Goal: Check status

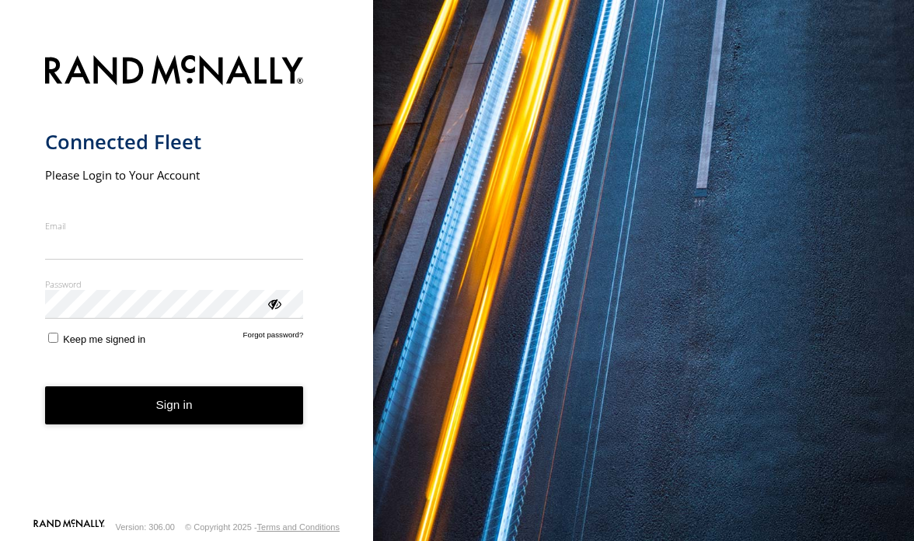
type input "**********"
click at [165, 414] on button "Sign in" at bounding box center [174, 405] width 259 height 38
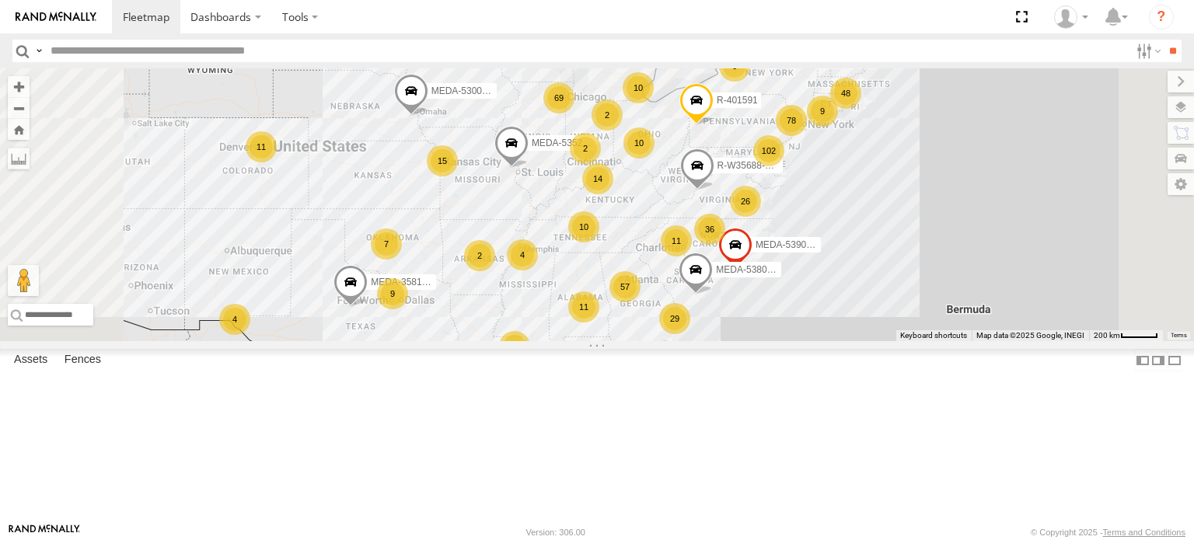
drag, startPoint x: 937, startPoint y: 251, endPoint x: 881, endPoint y: 313, distance: 83.1
click at [881, 312] on div "R-460513-Swing R-W35688-Swing R-391879-Swing R-401591 MEDA-535204-Roll MEDA-539…" at bounding box center [597, 204] width 1194 height 273
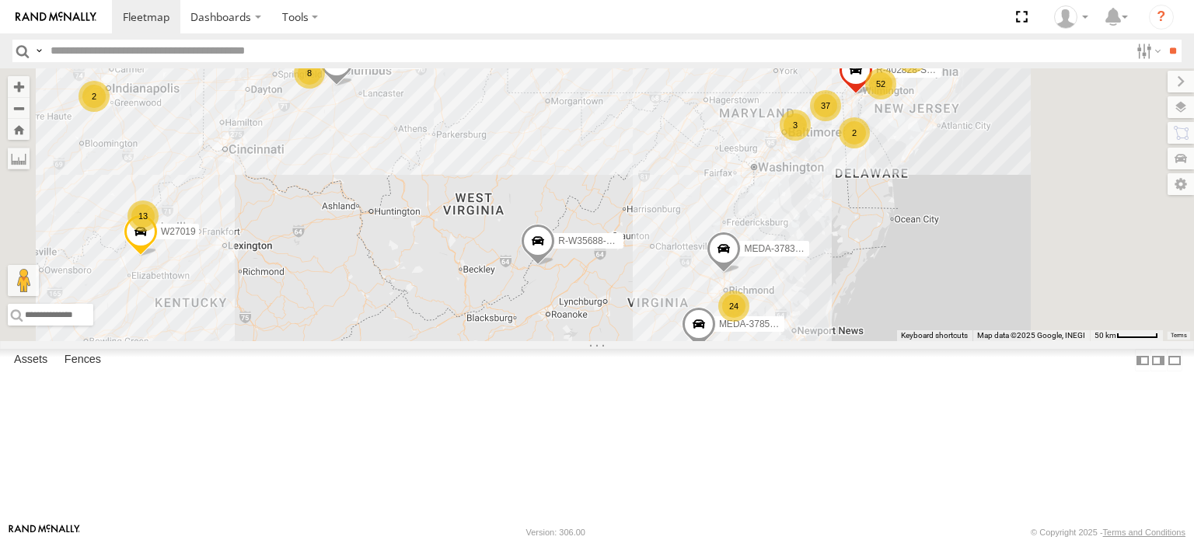
drag, startPoint x: 969, startPoint y: 252, endPoint x: 886, endPoint y: 300, distance: 95.5
click at [886, 299] on div "R-460513-Swing R-W35688-Swing R-391879-Swing R-401591 MEDA-535204-Roll MEDA-539…" at bounding box center [597, 204] width 1194 height 273
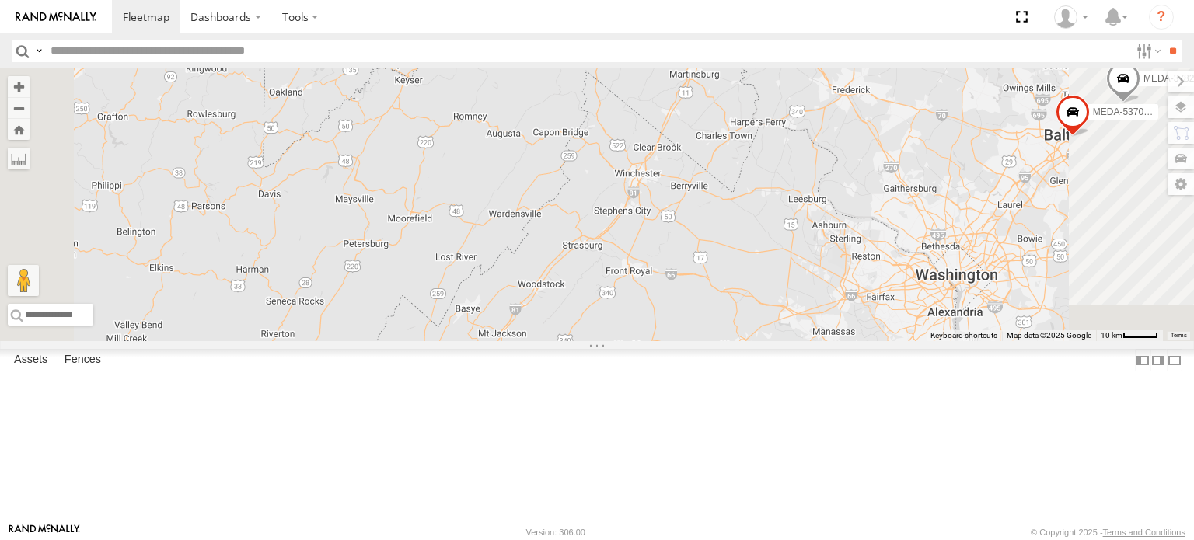
drag, startPoint x: 864, startPoint y: 226, endPoint x: 874, endPoint y: 344, distance: 118.6
click at [874, 341] on div "R-460513-Swing R-W35688-Swing R-391879-Swing R-401591 MEDA-535204-Roll MEDA-539…" at bounding box center [597, 204] width 1194 height 273
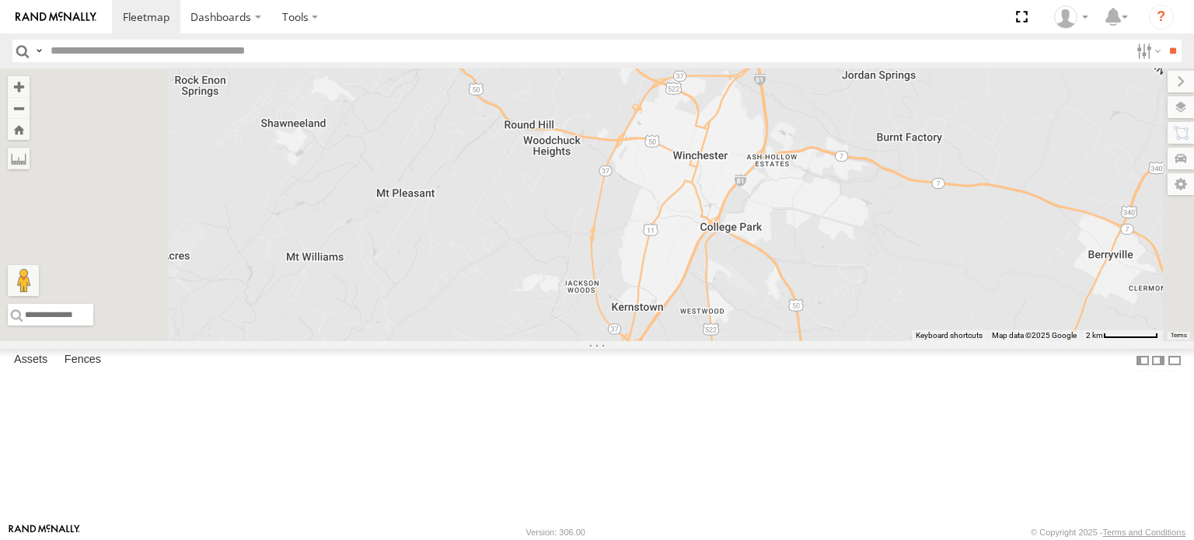
drag, startPoint x: 885, startPoint y: 277, endPoint x: 877, endPoint y: 285, distance: 12.1
click at [877, 285] on div "R-460513-Swing R-W35688-Swing R-391879-Swing R-401591 MEDA-535204-Roll MEDA-539…" at bounding box center [597, 204] width 1194 height 273
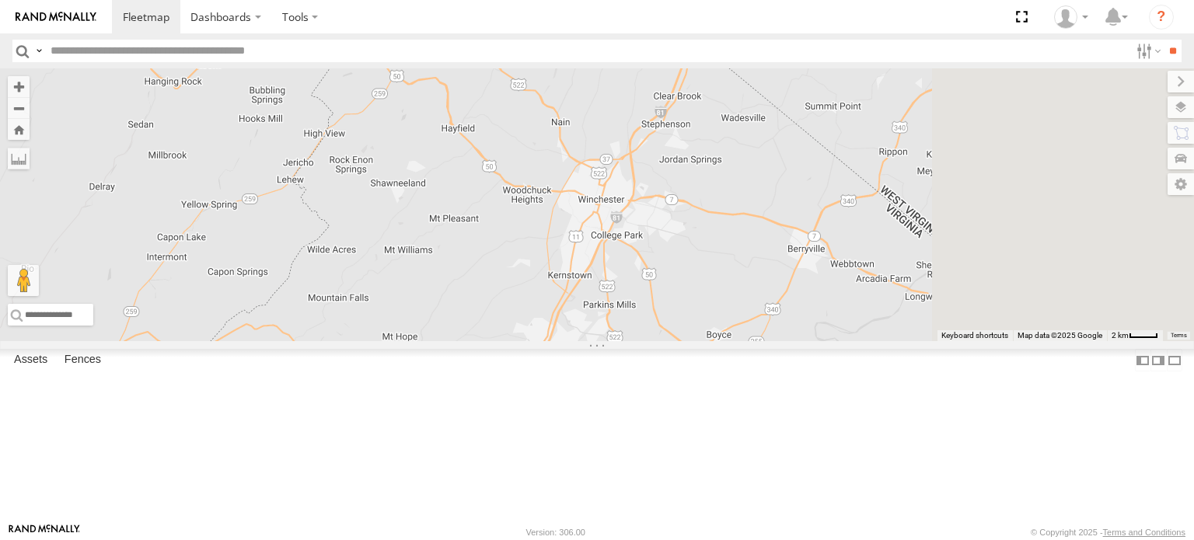
drag, startPoint x: 955, startPoint y: 281, endPoint x: 857, endPoint y: 303, distance: 100.3
click at [857, 303] on div "R-460513-Swing R-W35688-Swing R-391879-Swing R-401591 MEDA-535204-Roll MEDA-539…" at bounding box center [597, 204] width 1194 height 273
